Goal: Information Seeking & Learning: Learn about a topic

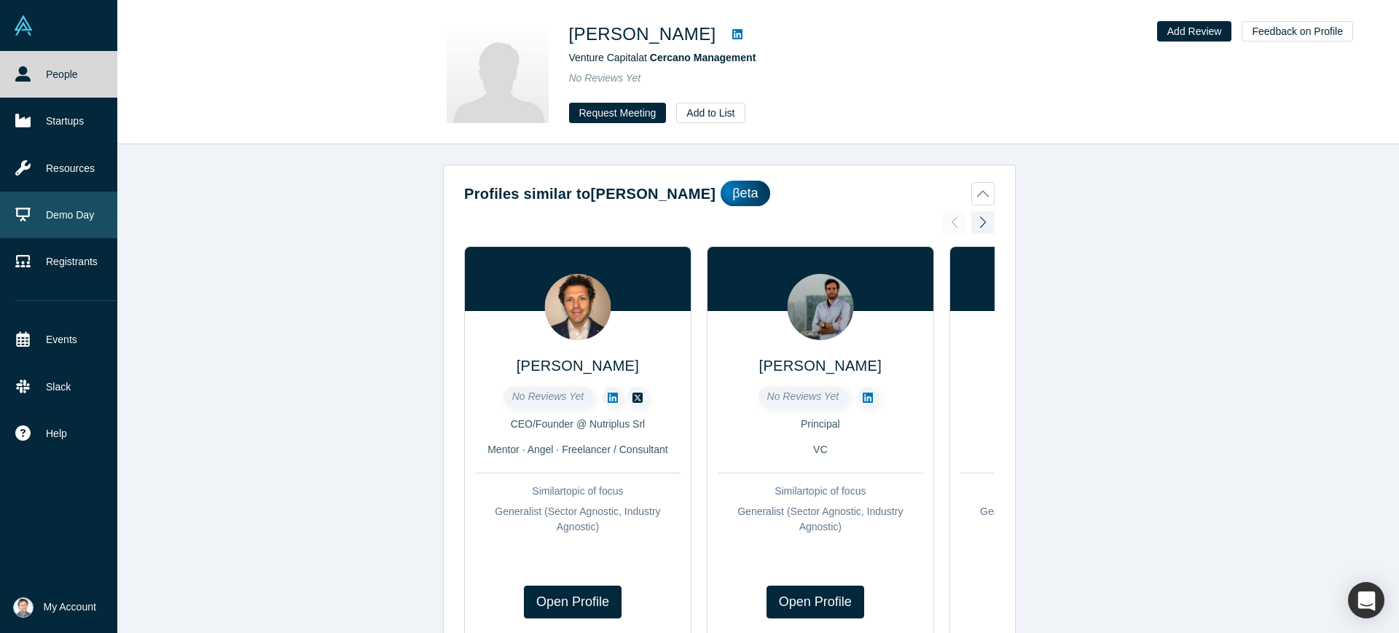
click at [34, 210] on link "Demo Day" at bounding box center [65, 215] width 131 height 47
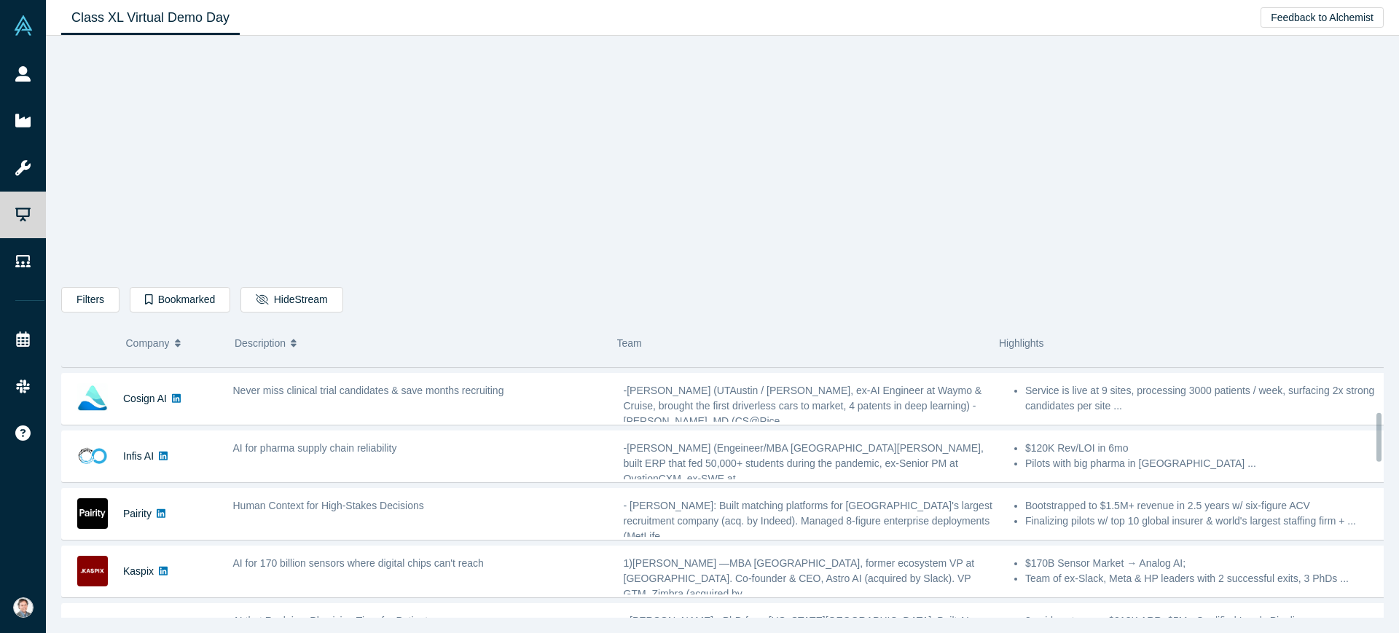
scroll to position [364, 0]
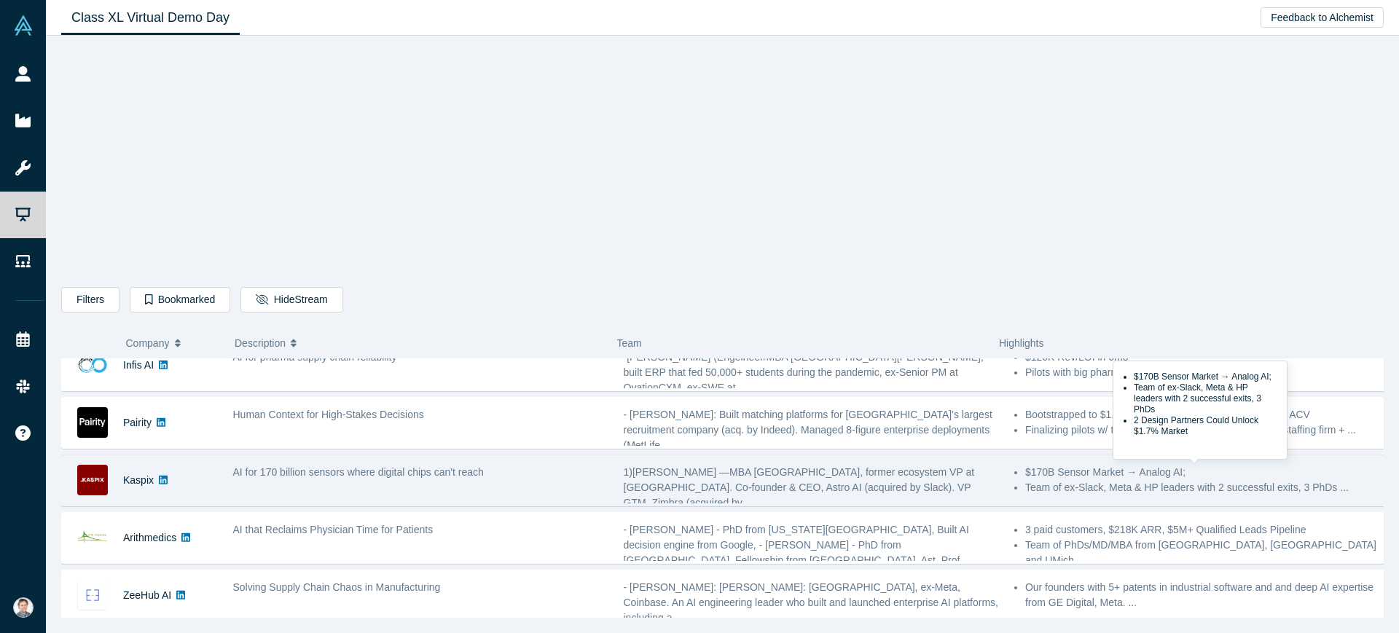
click at [1308, 472] on li "$170B Sensor Market → Analog AI;" at bounding box center [1207, 472] width 364 height 15
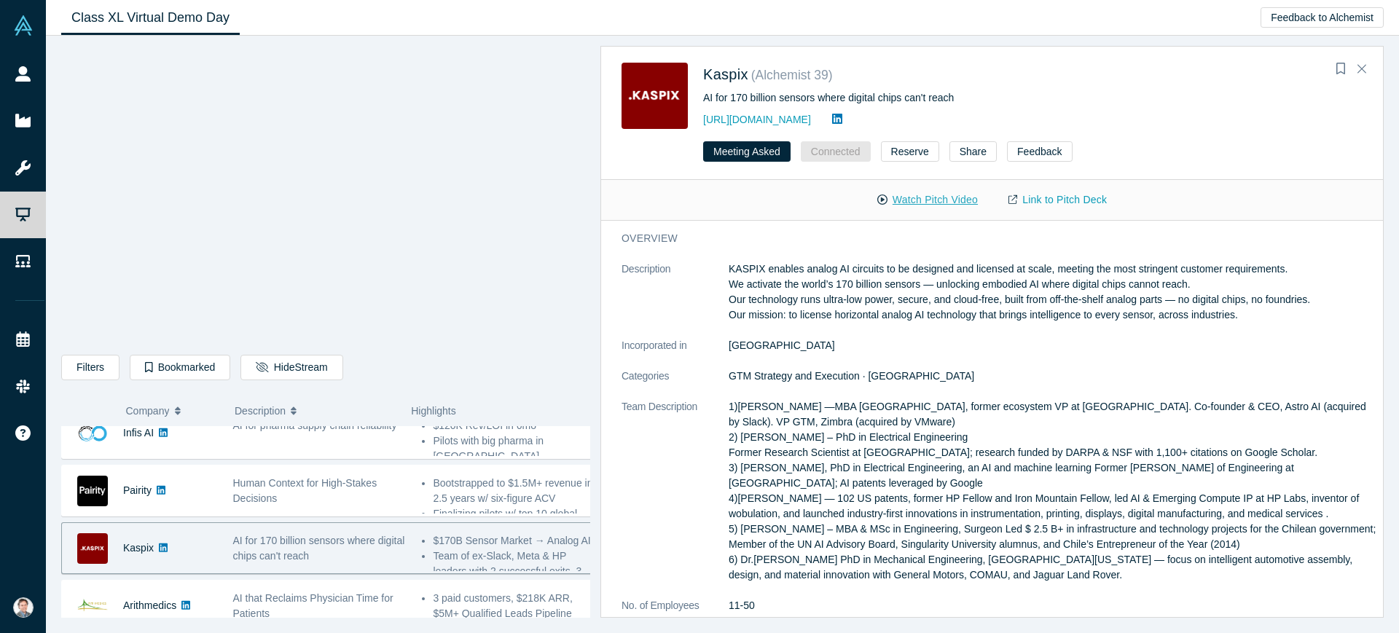
click at [928, 203] on button "Watch Pitch Video" at bounding box center [927, 200] width 131 height 26
click at [1056, 194] on link "Link to Pitch Deck" at bounding box center [1057, 200] width 129 height 26
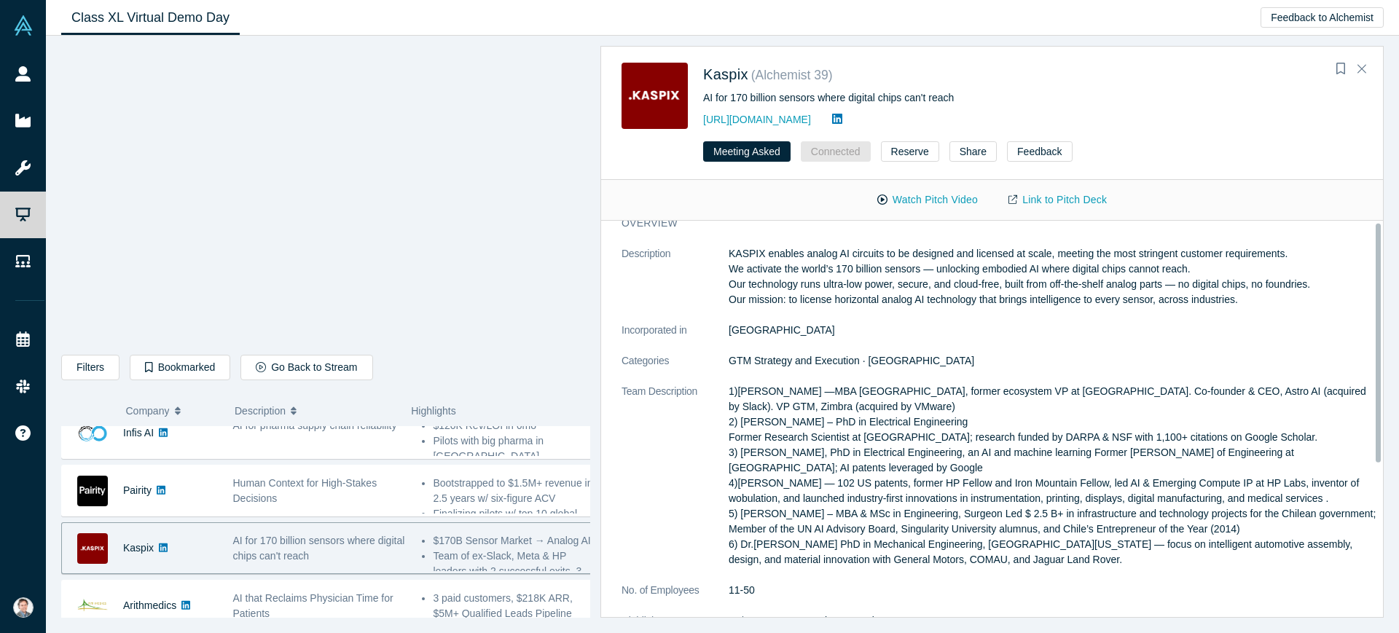
scroll to position [0, 0]
